Goal: Task Accomplishment & Management: Use online tool/utility

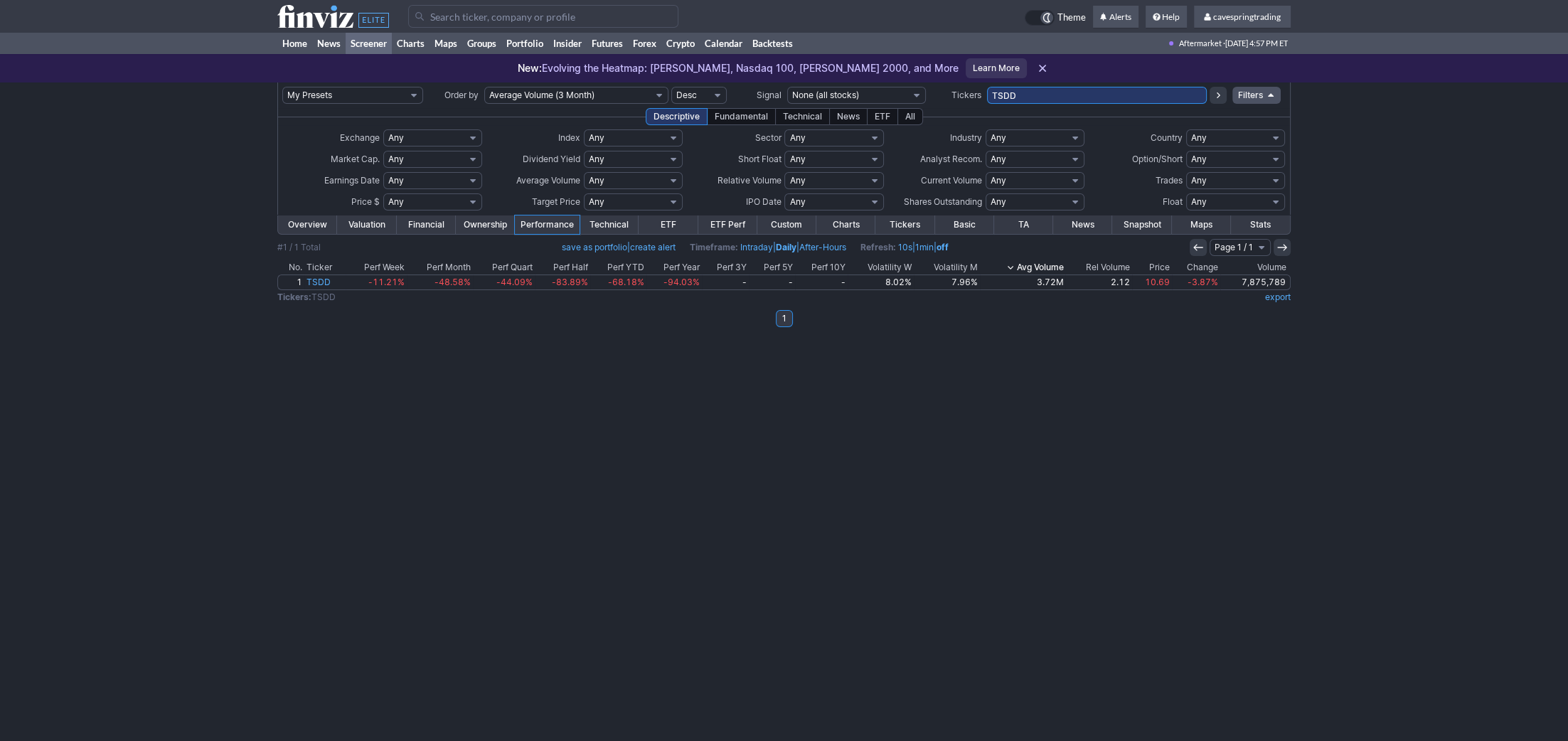
drag, startPoint x: 1016, startPoint y: 94, endPoint x: 505, endPoint y: 107, distance: 511.2
click at [987, 104] on input "TSDD" at bounding box center [1097, 95] width 220 height 17
paste input "ACHR,TZA,TSLG,SPXS,RWM,SPXU,SCHF,MRNY,TSLL,PL,BITO,NVDD,IBRX,PDBC,TSLS,SCHH,SQQ…"
type input "ACHR,TZA,TSLG,SPXS,RWM,SPXU,SCHF,MRNY,TSLL,PL,BITO,NVDD,IBRX,PDBC,TSLS,SCHH,SQQ…"
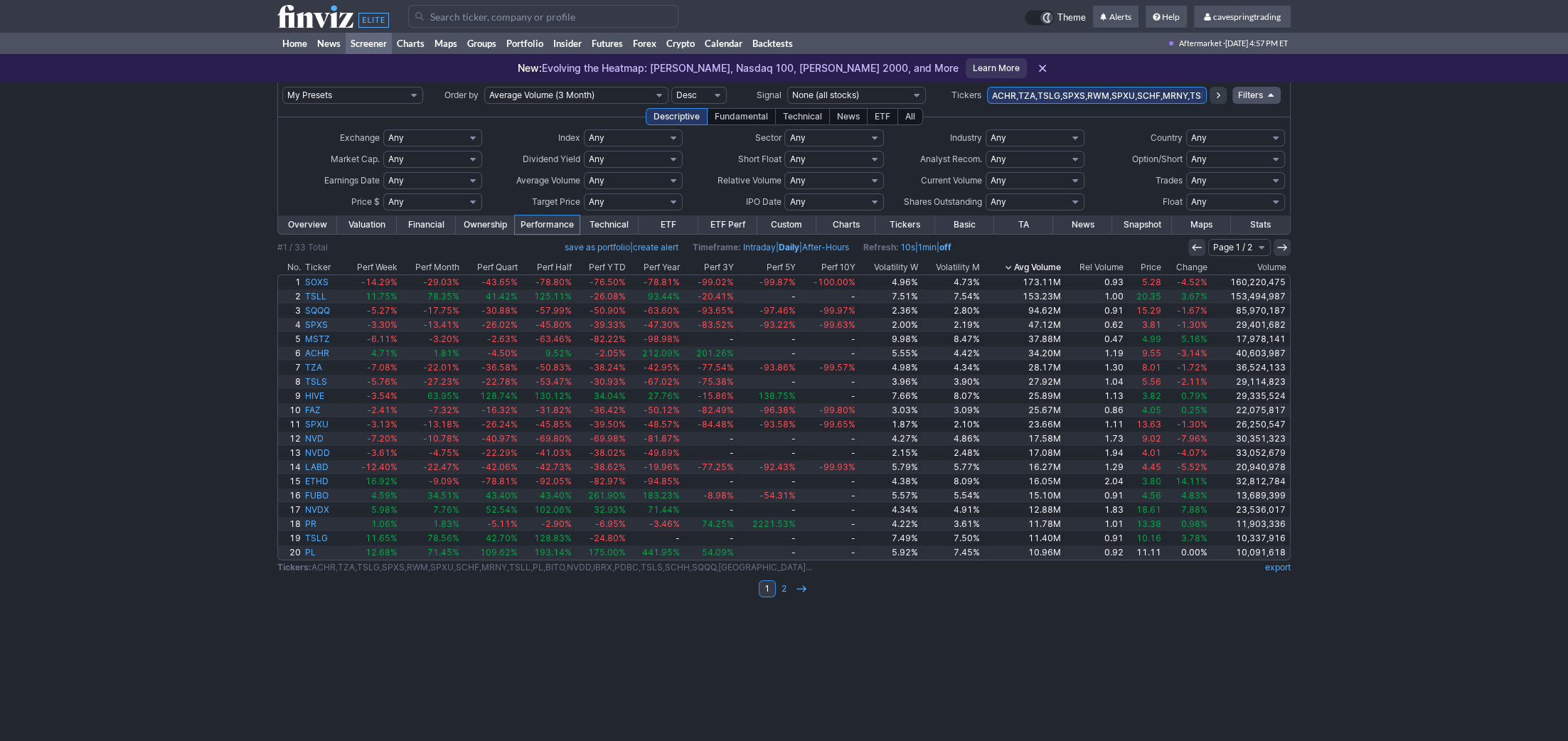
click at [1162, 264] on th "Price" at bounding box center [1144, 267] width 37 height 14
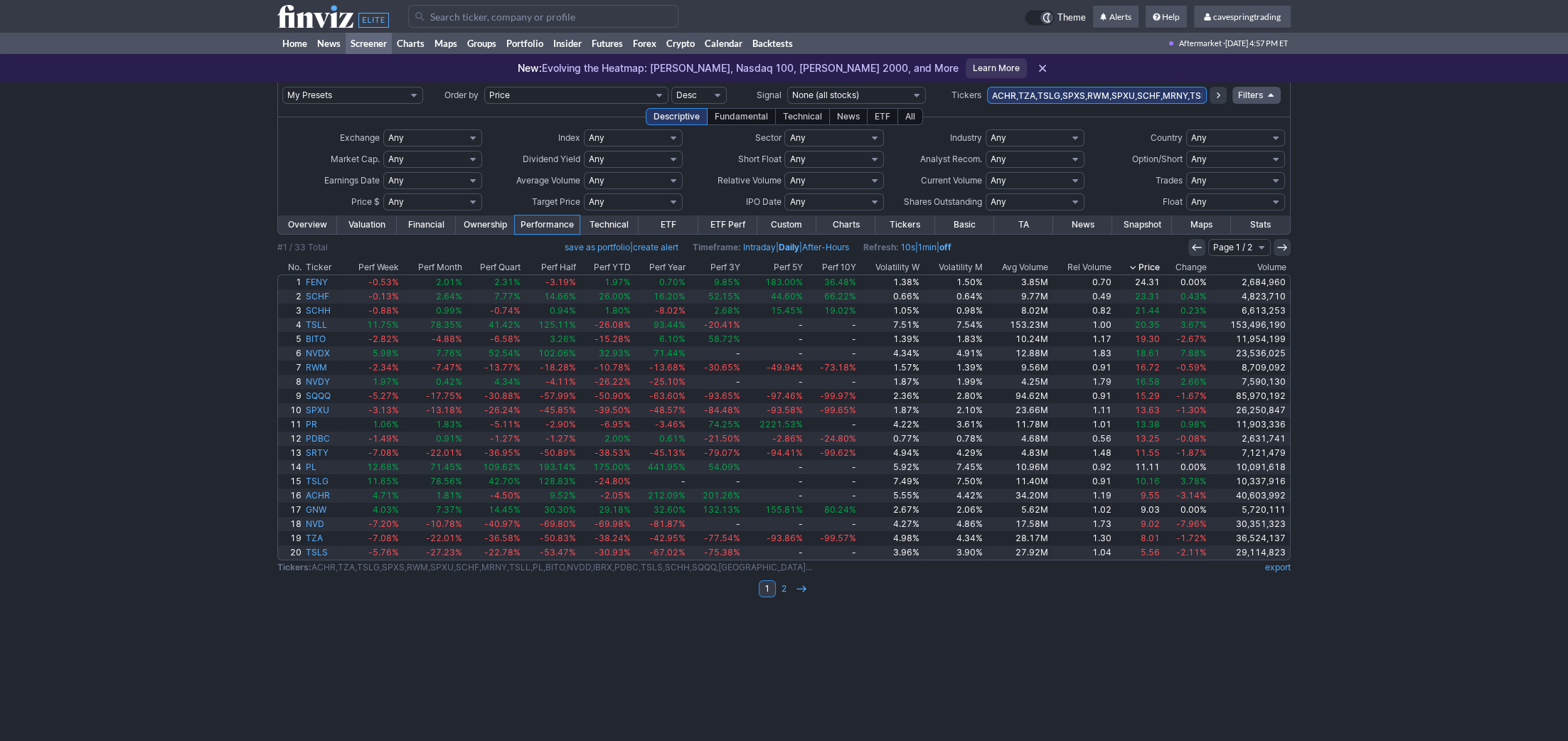
click at [1151, 268] on th "Price" at bounding box center [1138, 267] width 49 height 14
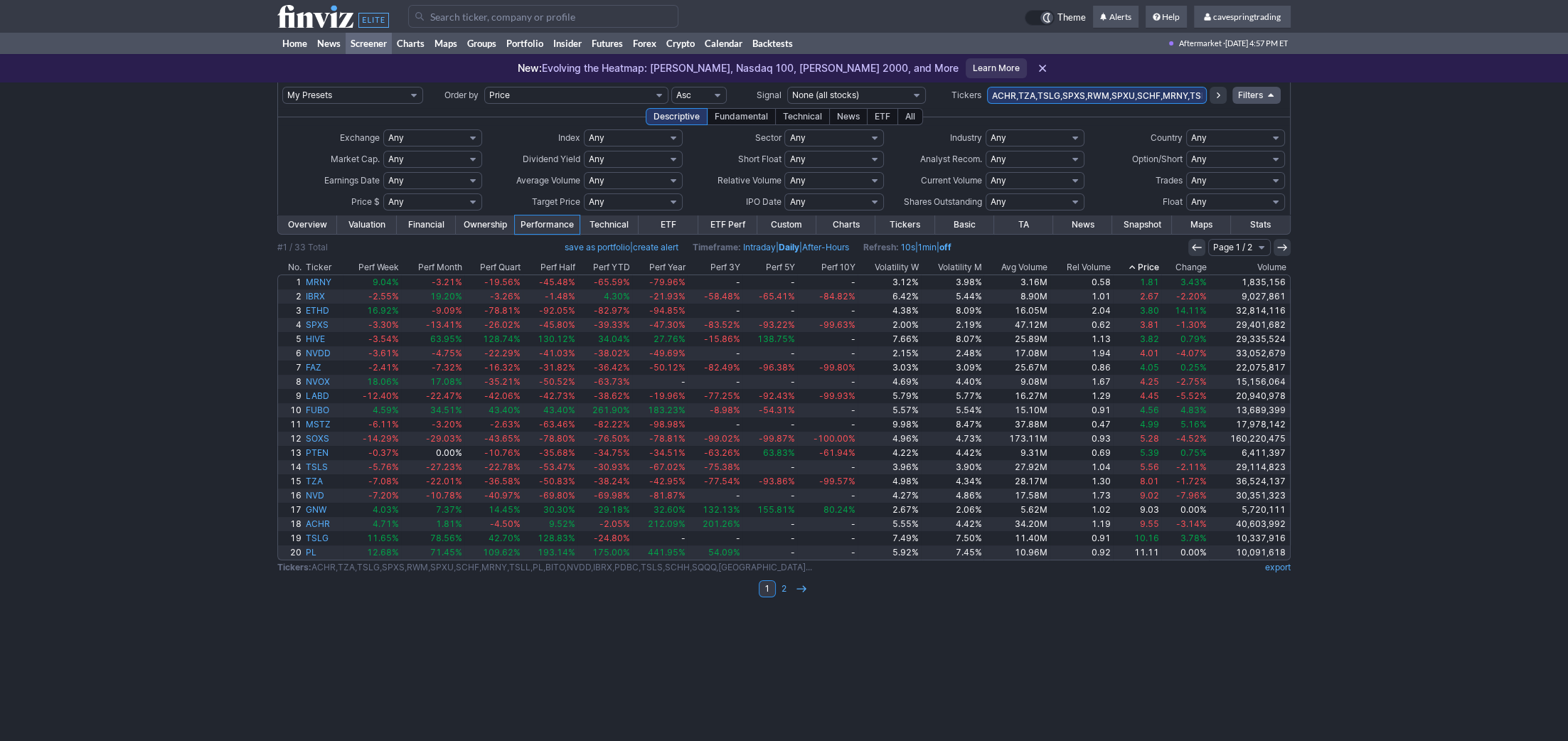
click at [1149, 267] on th "Price" at bounding box center [1137, 267] width 49 height 14
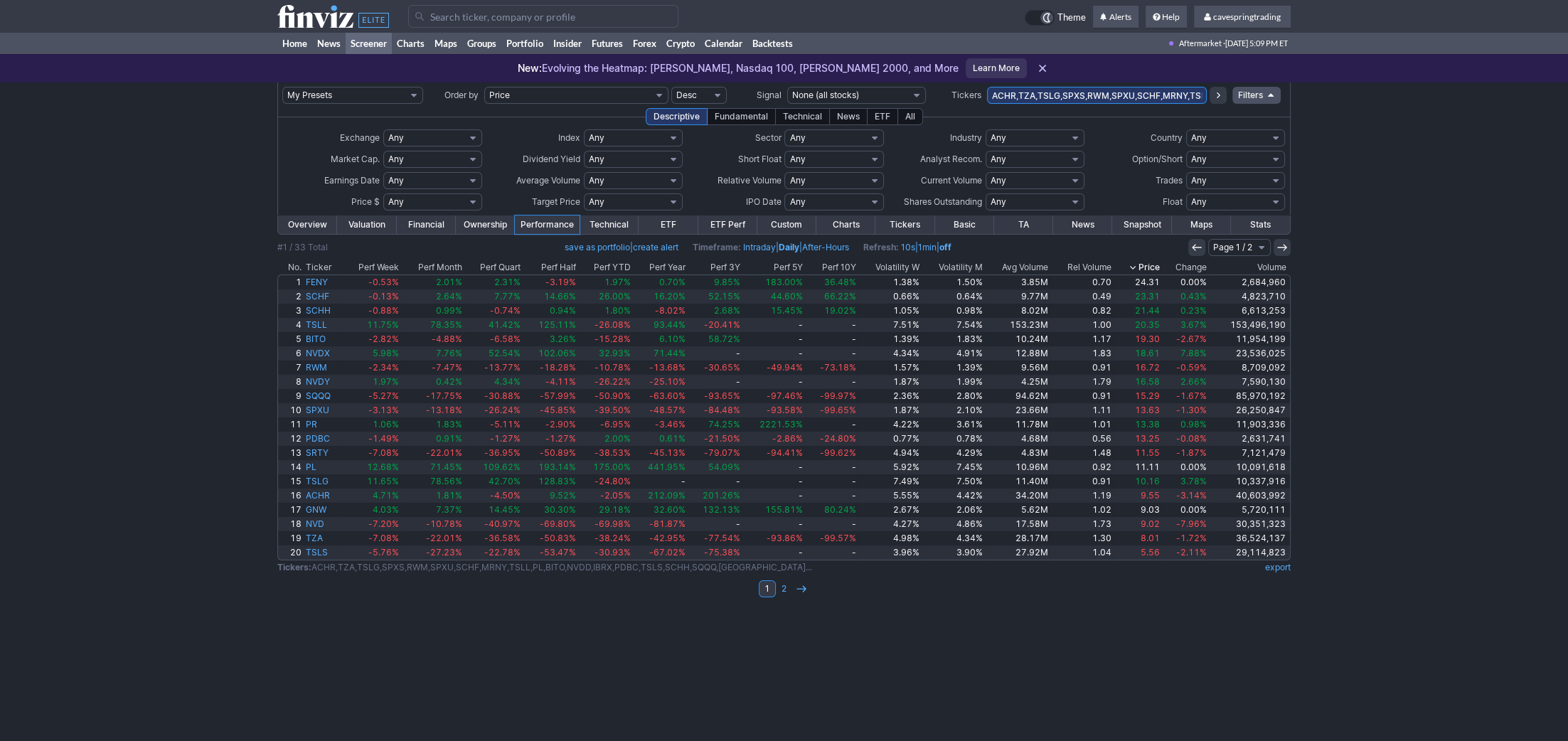
click at [1135, 89] on input "ACHR,TZA,TSLG,SPXS,RWM,SPXU,SCHF,MRNY,TSLL,PL,BITO,NVDD,IBRX,PDBC,TSLS,SCHH,SQQ…" at bounding box center [1097, 95] width 220 height 17
paste input "SPXS,SPXL,SPLG,SPDN,SH,SPY,SPXU,SDS,SPYU,SCHX,SQQQ,TQQQ,PSQ,QQQ,QID,RWM,SRTY,TZ…"
type input "SPXS,SPXL,SPLG,SPDN,SH,SPY,SPXU,SDS,SPYU,SCHX,SQQQ,TQQQ,PSQ,QQQ,QID,RWM,SRTY,TZ…"
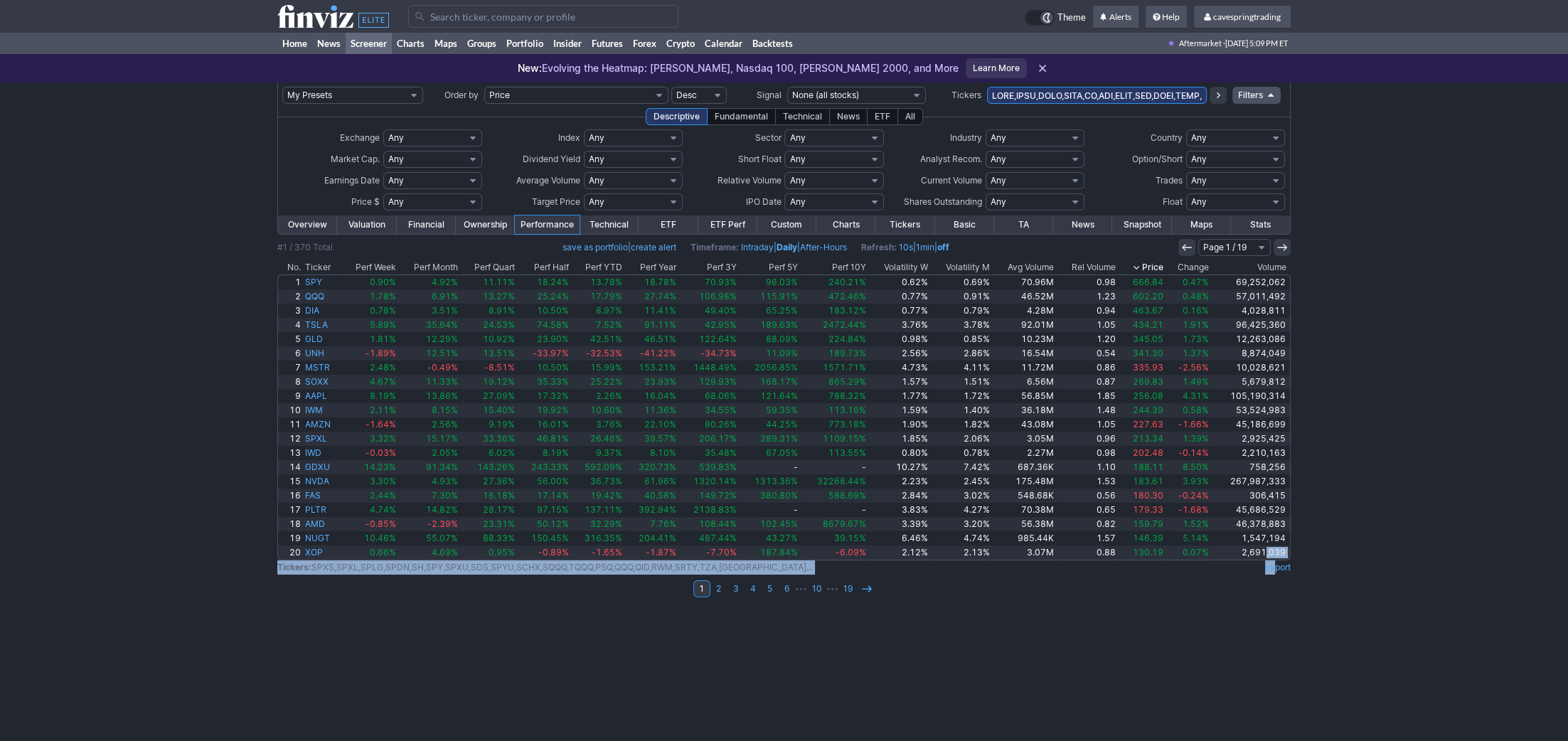
drag, startPoint x: 1266, startPoint y: 560, endPoint x: 1274, endPoint y: 568, distance: 11.3
click at [1274, 568] on tbody "Overview Valuation Financial Ownership Performance Technical ETF ETF Perf Custo…" at bounding box center [784, 413] width 1013 height 398
click at [1274, 568] on link "export" at bounding box center [1278, 567] width 26 height 10
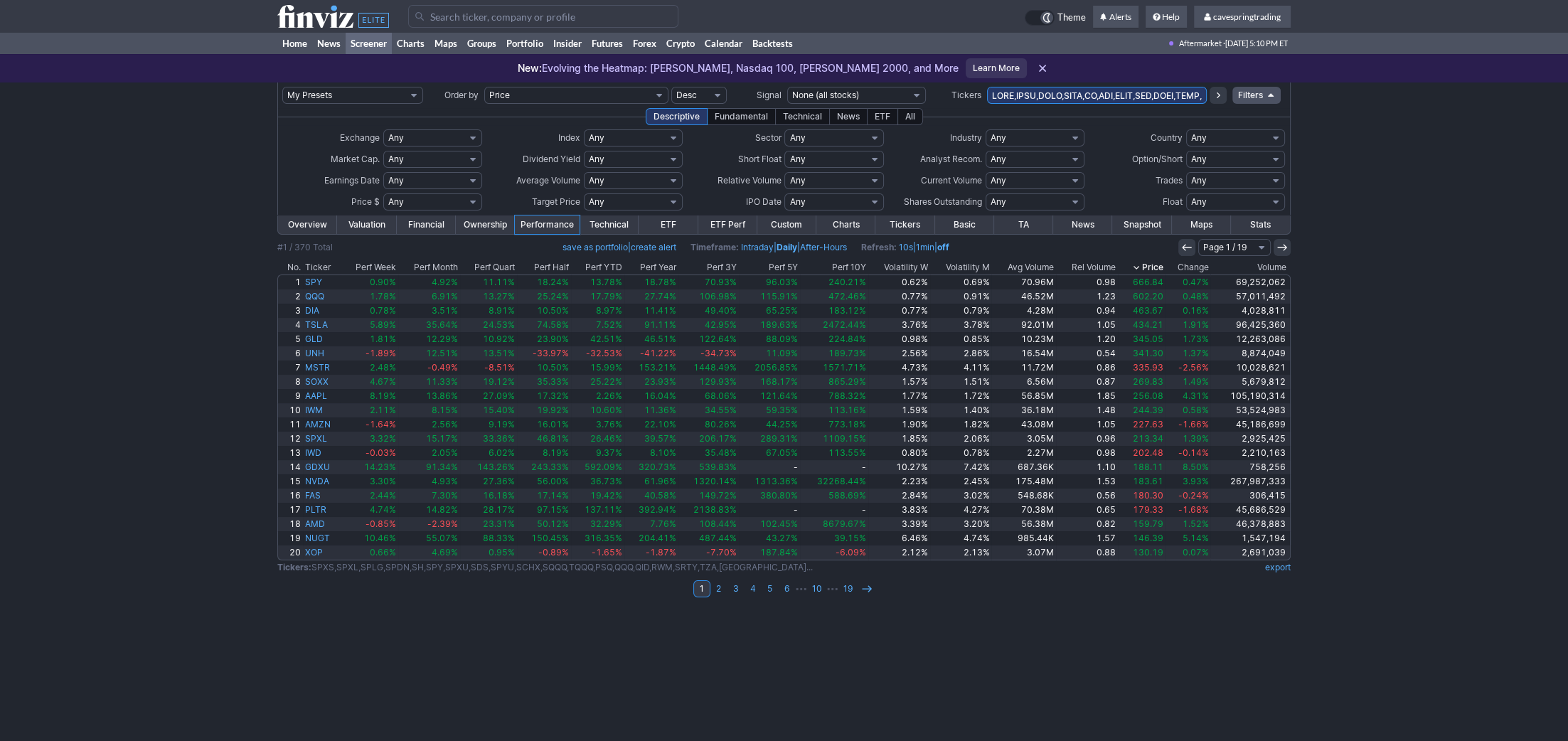
click at [1050, 105] on td at bounding box center [1097, 95] width 220 height 26
click at [1066, 92] on input "text" at bounding box center [1097, 95] width 220 height 17
type input "opgn"
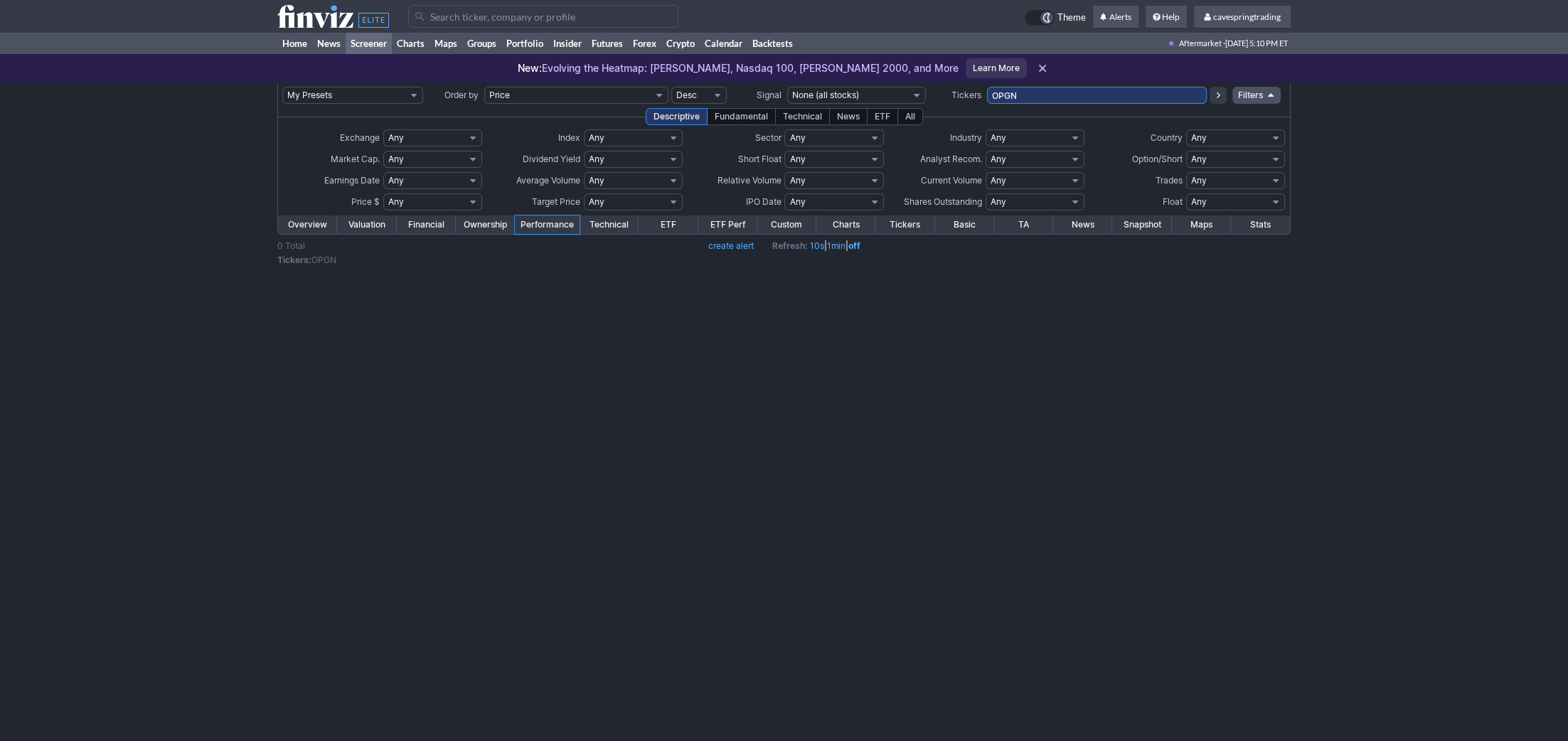
click at [327, 229] on link "Overview" at bounding box center [308, 224] width 59 height 18
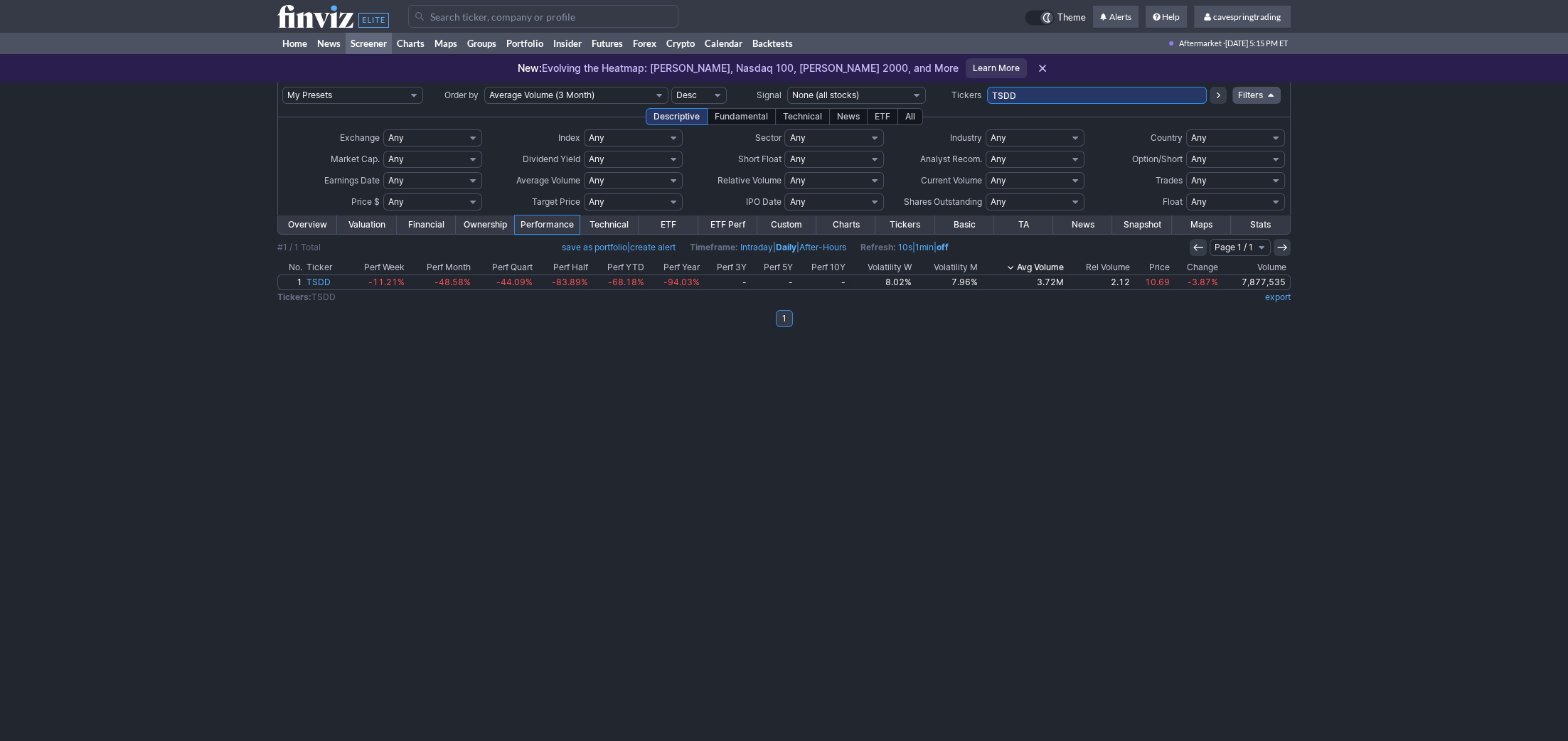
drag, startPoint x: 1020, startPoint y: 97, endPoint x: 504, endPoint y: 23, distance: 521.3
click at [987, 87] on input "TSDD" at bounding box center [1097, 95] width 220 height 17
paste input "SOXS,SH,SQQQ,TSLG,BITO,SGOL,TZA,NVD,RWM,NVDD,LABD,TSLS,SPXU,FENY,SRTY,NVDX,FAZ,…"
type input "SOXS,SH,SQQQ,TSLG,BITO,SGOL,TZA,NVD,RWM,NVDD,LABD,TSLS,SPXU,FENY,SRTY,NVDX,FAZ,…"
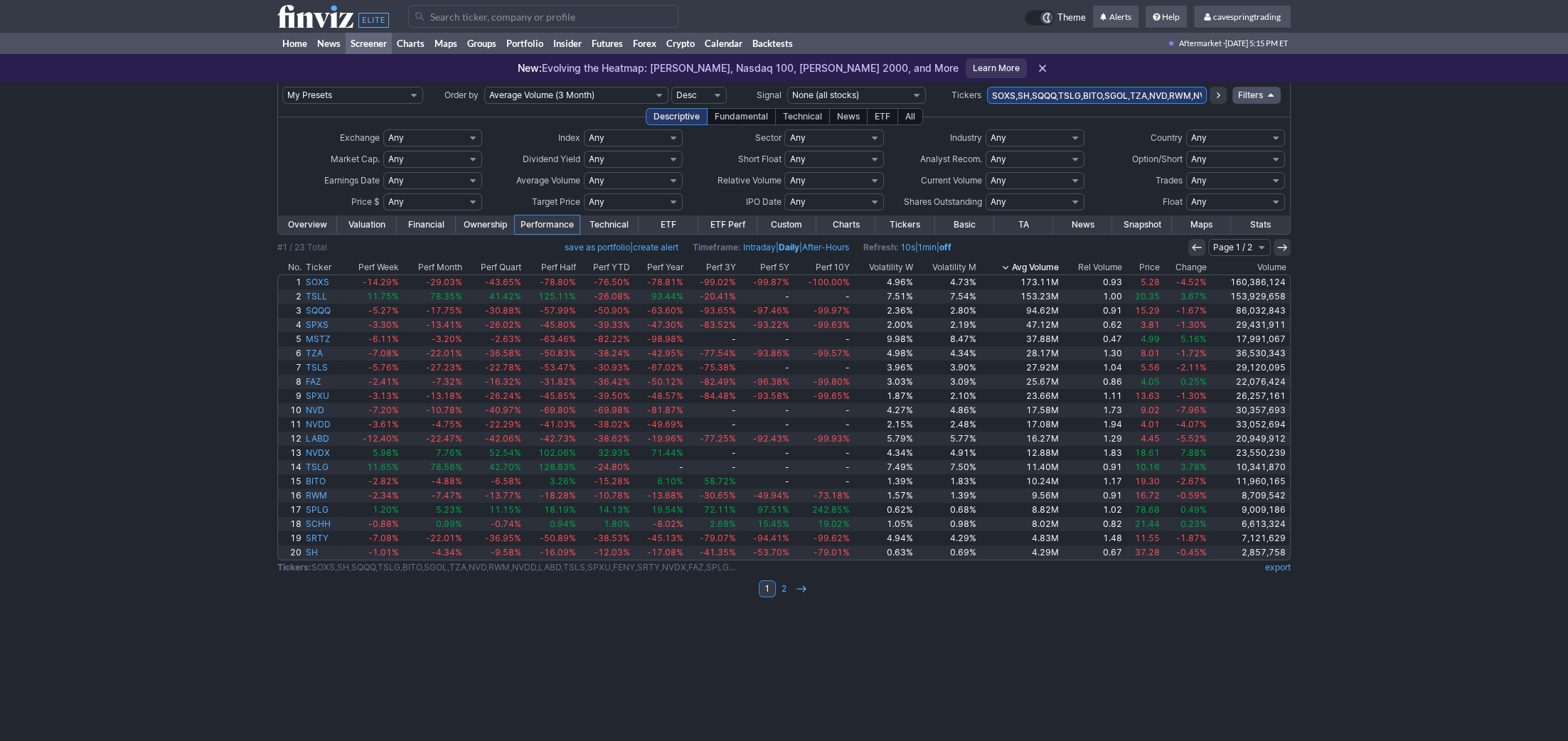
click at [1277, 571] on link "export" at bounding box center [1278, 567] width 26 height 10
